Goal: Navigation & Orientation: Go to known website

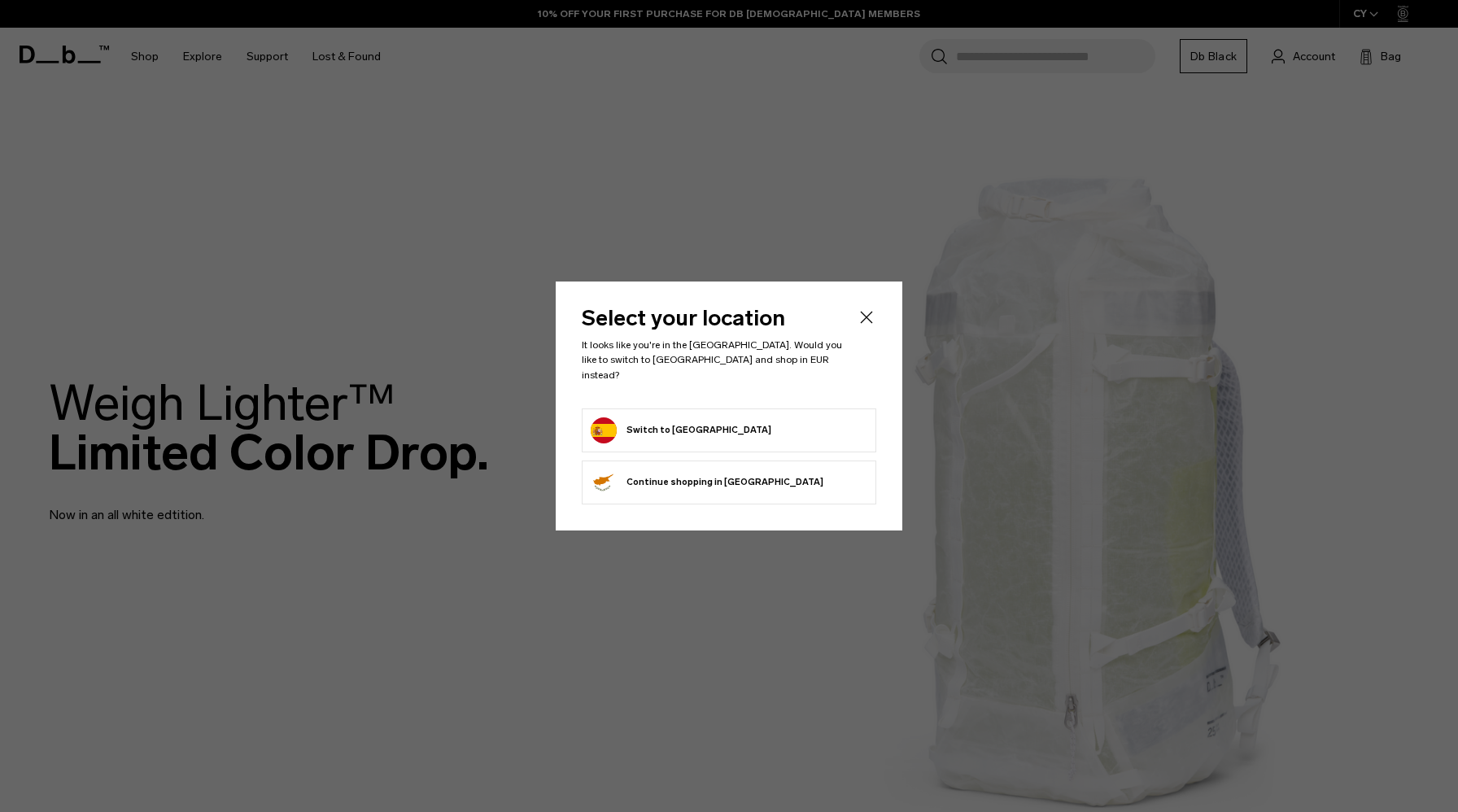
click at [865, 335] on header "Select your location It looks like you're in the [GEOGRAPHIC_DATA]. Would you l…" at bounding box center [729, 358] width 294 height 100
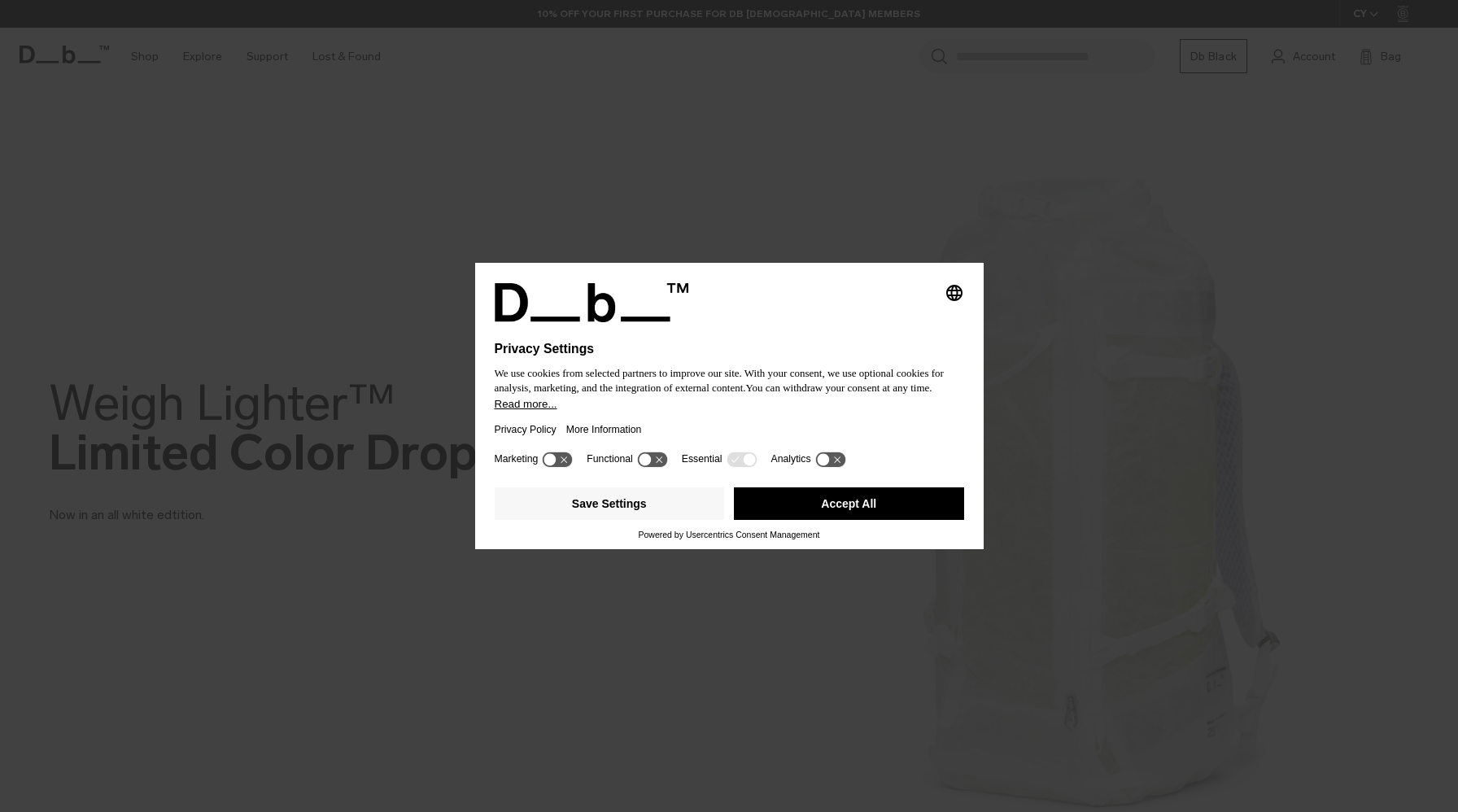
click at [767, 510] on button "Accept All" at bounding box center [849, 504] width 230 height 33
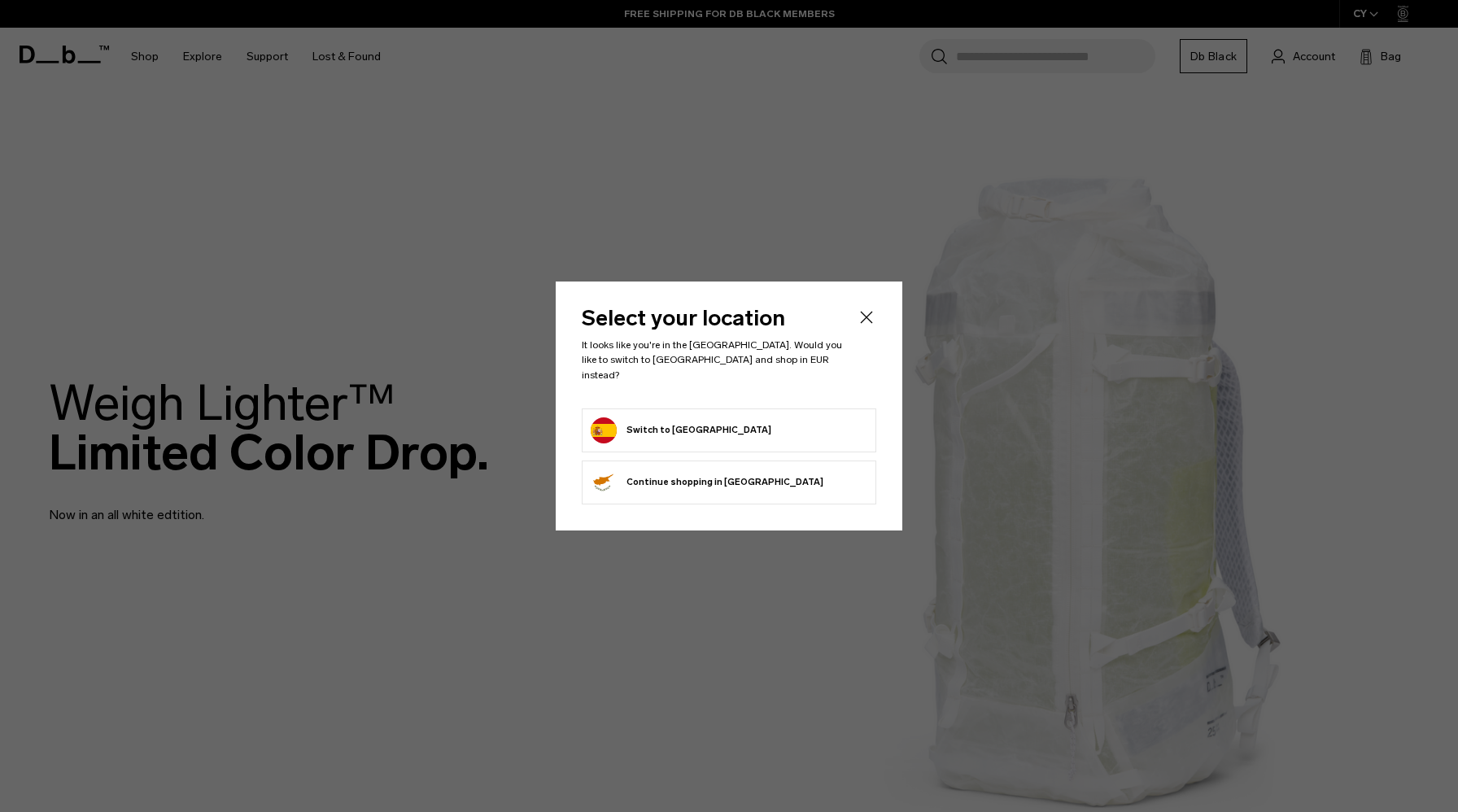
click at [422, 124] on div at bounding box center [729, 406] width 1458 height 812
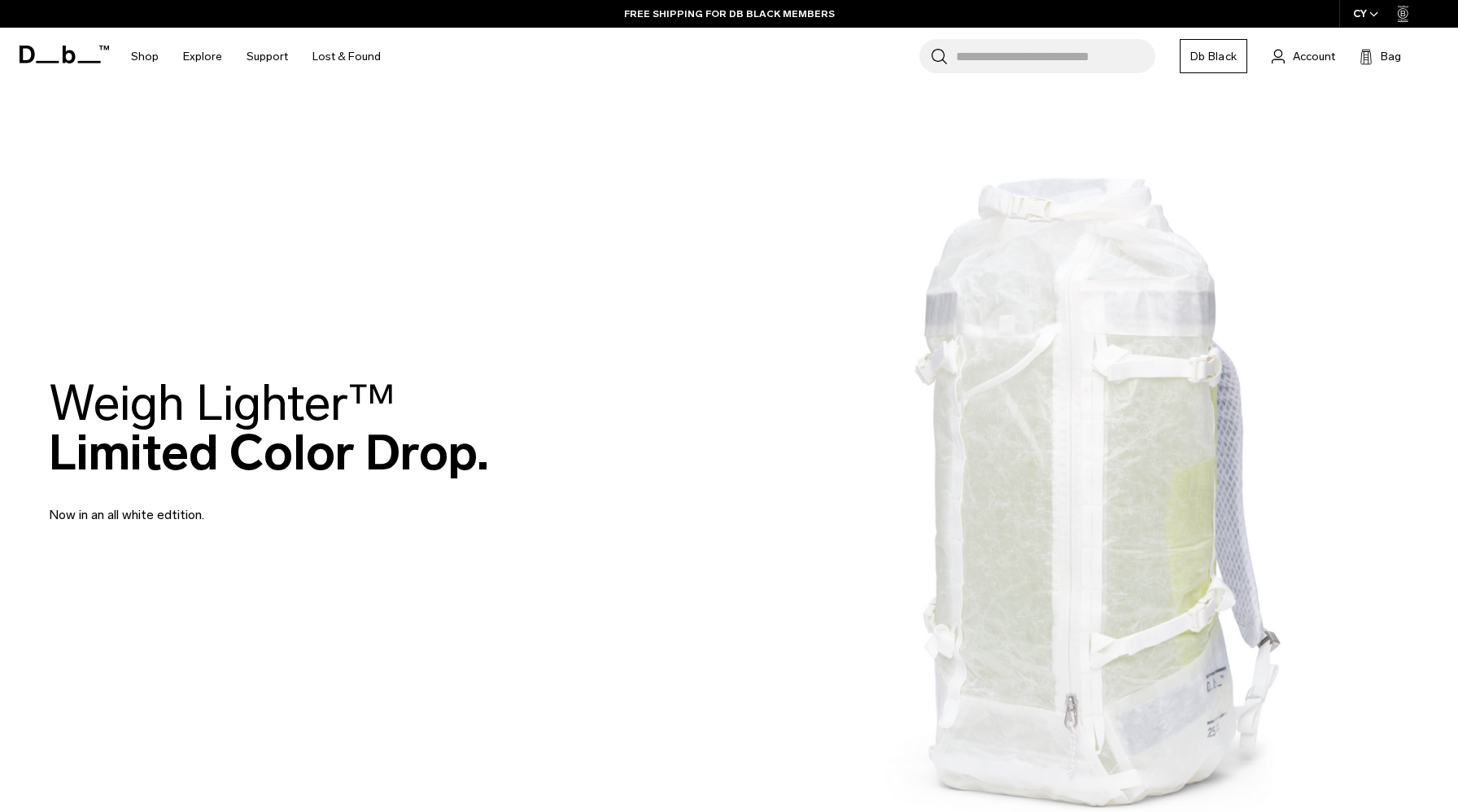
click at [66, 55] on icon at bounding box center [64, 54] width 90 height 18
